Goal: Check status: Check status

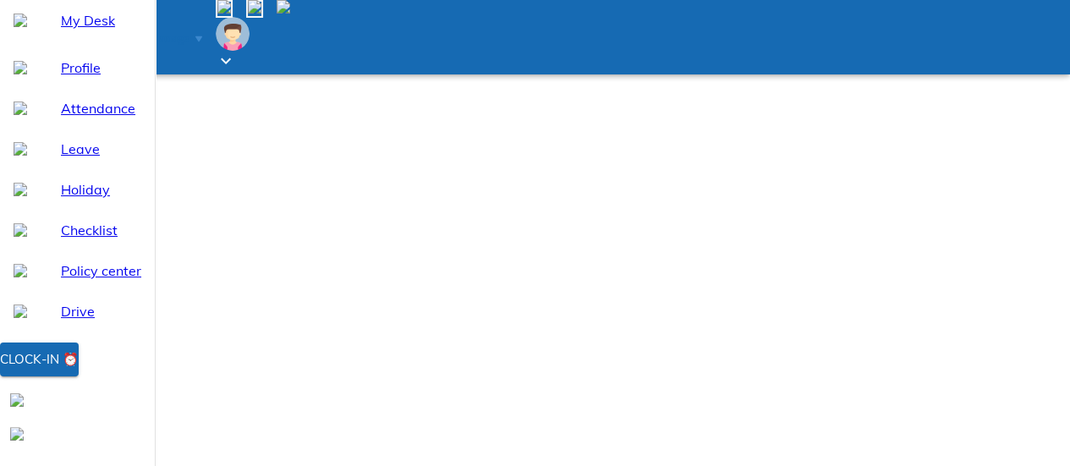
select select "8"
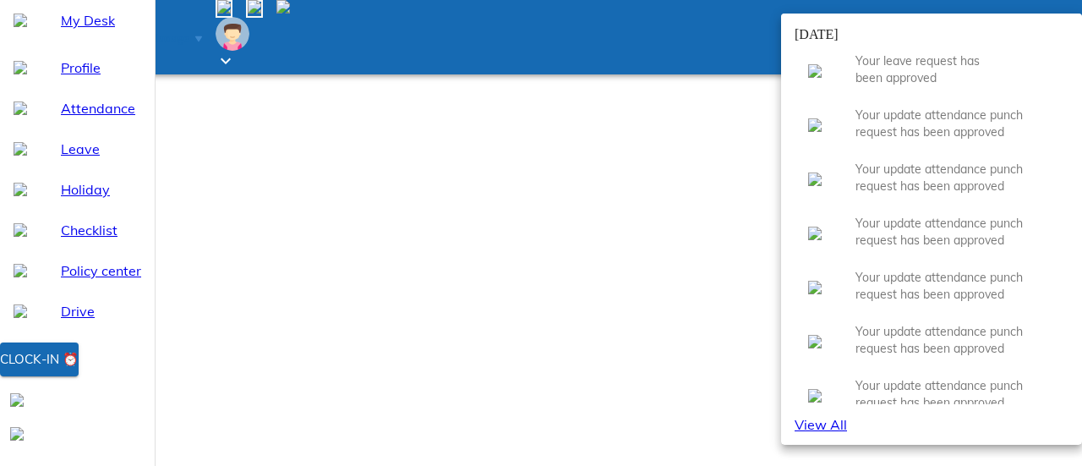
select select "7"
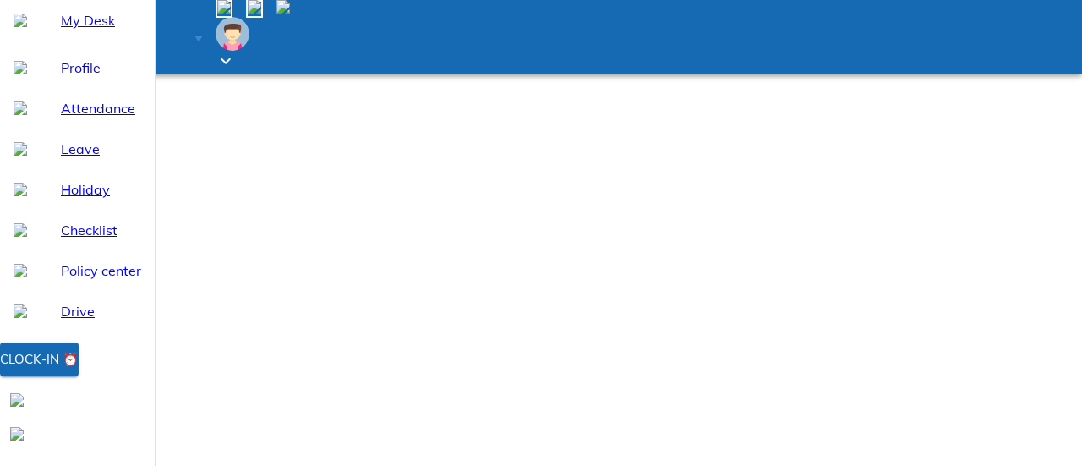
select select "8"
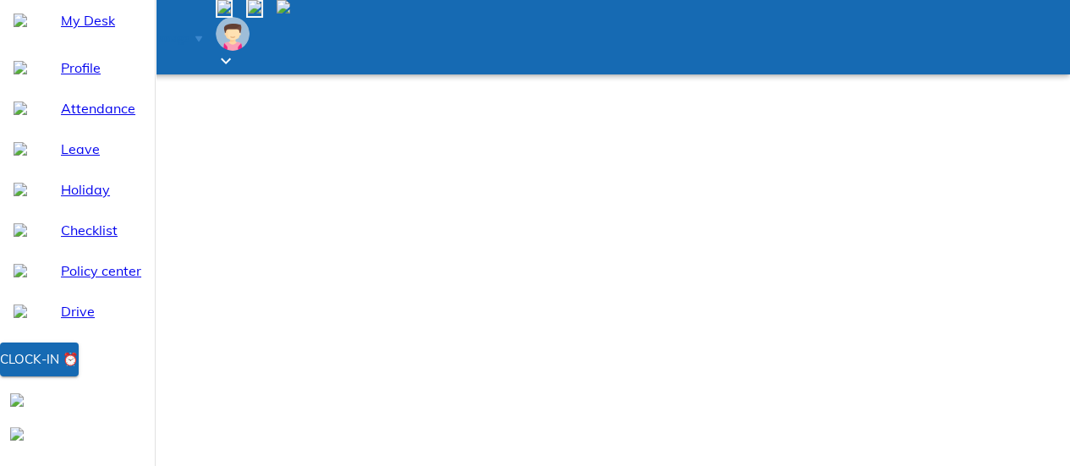
scroll to position [7, 0]
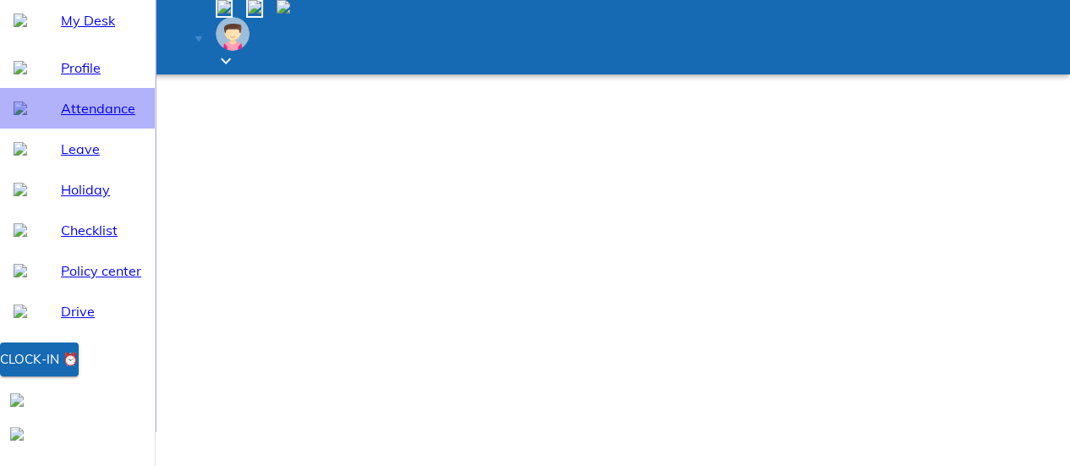
click at [86, 118] on span "Attendance" at bounding box center [101, 108] width 80 height 20
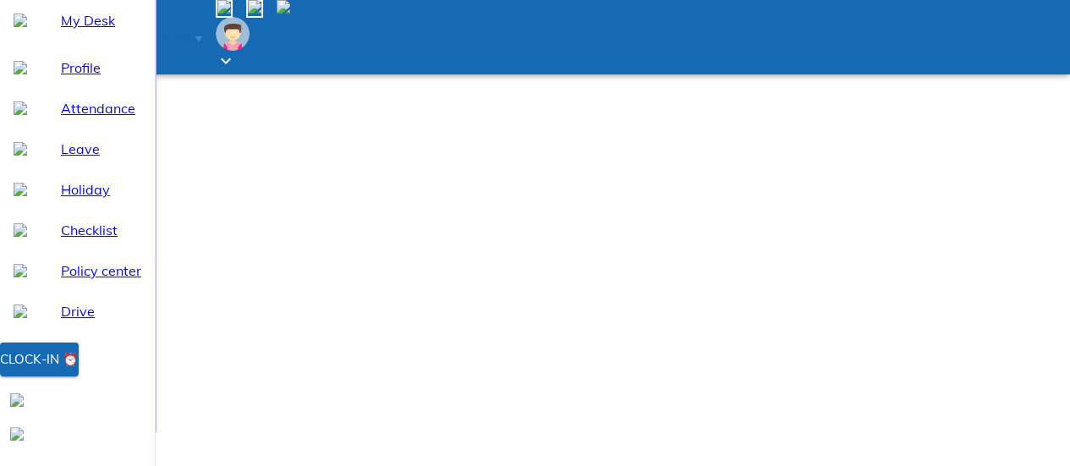
select select "8"
